Goal: Task Accomplishment & Management: Manage account settings

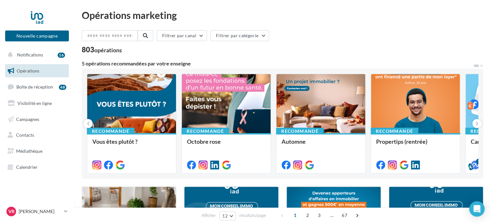
click at [298, 33] on div "Filtrer par canal Filtrer par catégorie" at bounding box center [282, 37] width 401 height 14
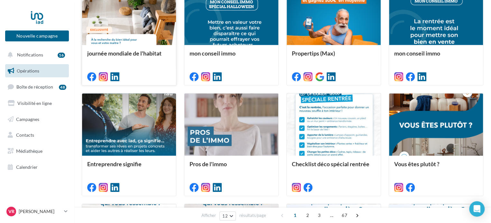
scroll to position [181, 0]
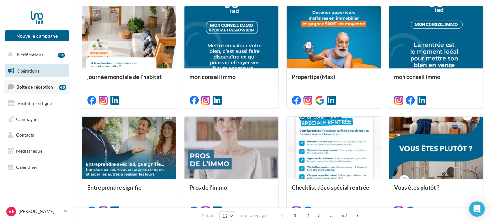
click at [54, 86] on link "Boîte de réception 48" at bounding box center [37, 87] width 66 height 14
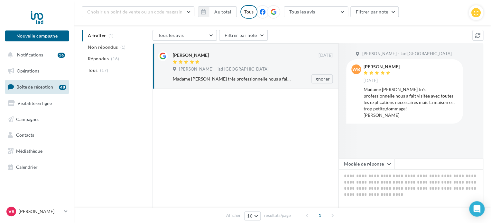
scroll to position [64, 0]
click at [52, 53] on button "Notifications 16" at bounding box center [36, 55] width 64 height 14
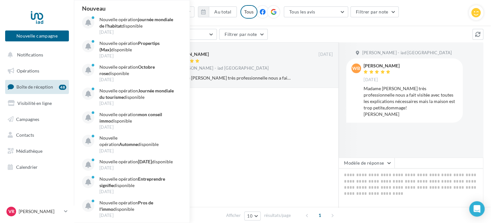
click at [31, 91] on link "Boîte de réception 48" at bounding box center [37, 87] width 66 height 14
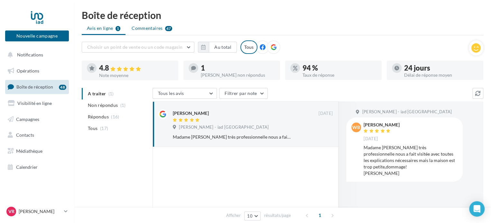
click at [152, 29] on span "Commentaires" at bounding box center [147, 28] width 31 height 6
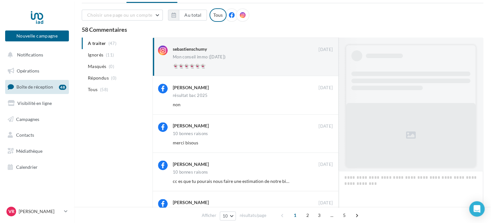
scroll to position [269, 0]
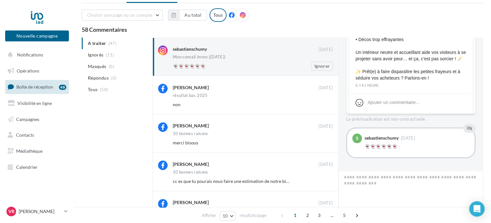
click at [205, 65] on span "👻👻👻👻👻👻" at bounding box center [189, 65] width 33 height 5
click at [341, 121] on div "Mon nom 1 J’aime Mon nom" at bounding box center [410, 104] width 145 height 133
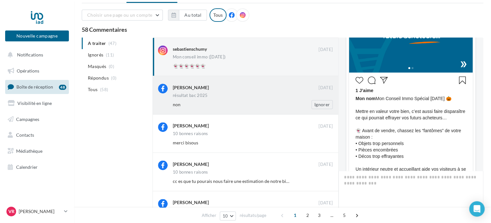
click at [255, 102] on div "non" at bounding box center [232, 105] width 118 height 6
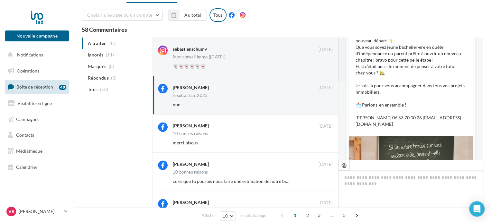
scroll to position [41, 0]
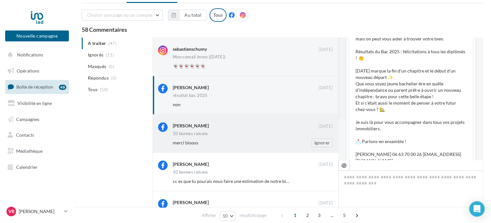
click at [245, 126] on div "Christine Seguin" at bounding box center [246, 126] width 146 height 7
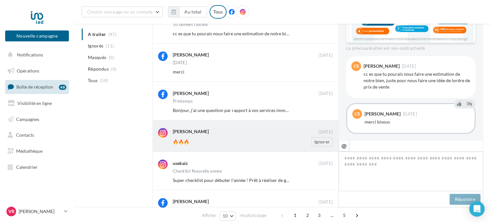
scroll to position [198, 0]
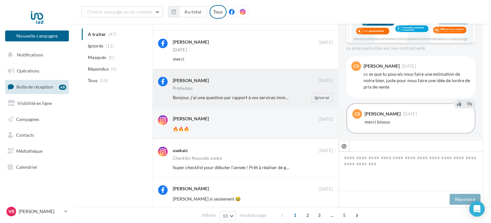
click at [277, 97] on span "Bonjour, j’ai une question par rapport à vos services immo, je vous ai envoyé u…" at bounding box center [267, 97] width 188 height 5
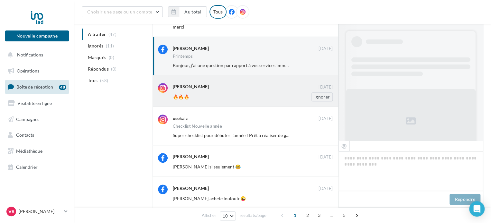
scroll to position [200, 0]
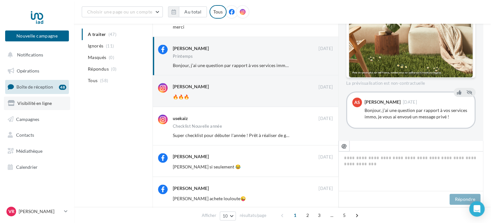
click at [37, 104] on span "Visibilité en ligne" at bounding box center [34, 103] width 34 height 5
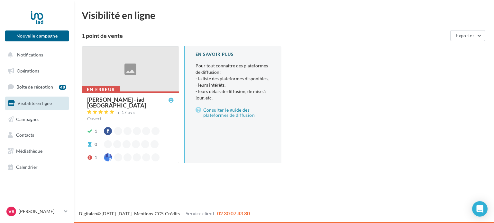
click at [126, 97] on div "Virginie RÉTHORÉ - iad France" at bounding box center [127, 103] width 81 height 12
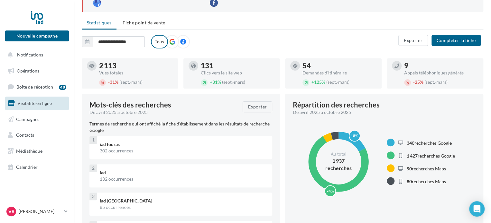
scroll to position [64, 0]
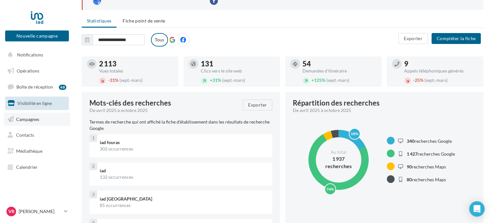
click at [35, 120] on span "Campagnes" at bounding box center [27, 118] width 23 height 5
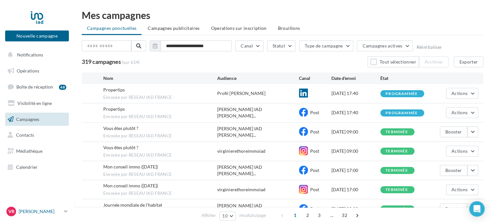
click at [41, 211] on p "[PERSON_NAME]" at bounding box center [40, 212] width 43 height 6
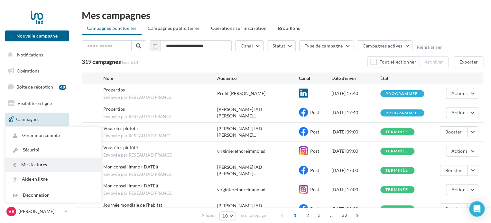
click at [48, 166] on link "Mes factures" at bounding box center [53, 165] width 96 height 14
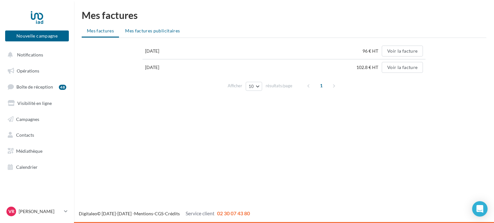
click at [164, 30] on span "Mes factures publicitaires" at bounding box center [152, 30] width 55 height 5
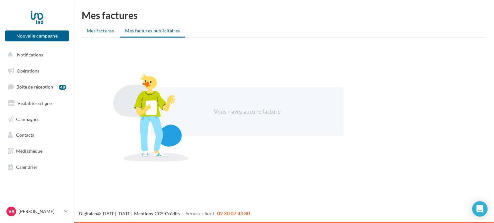
click at [106, 31] on span "Mes factures" at bounding box center [100, 30] width 27 height 5
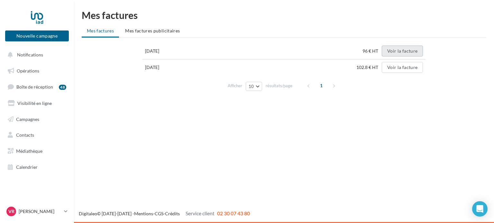
click at [406, 53] on button "Voir la facture" at bounding box center [402, 51] width 41 height 11
